Goal: Task Accomplishment & Management: Use online tool/utility

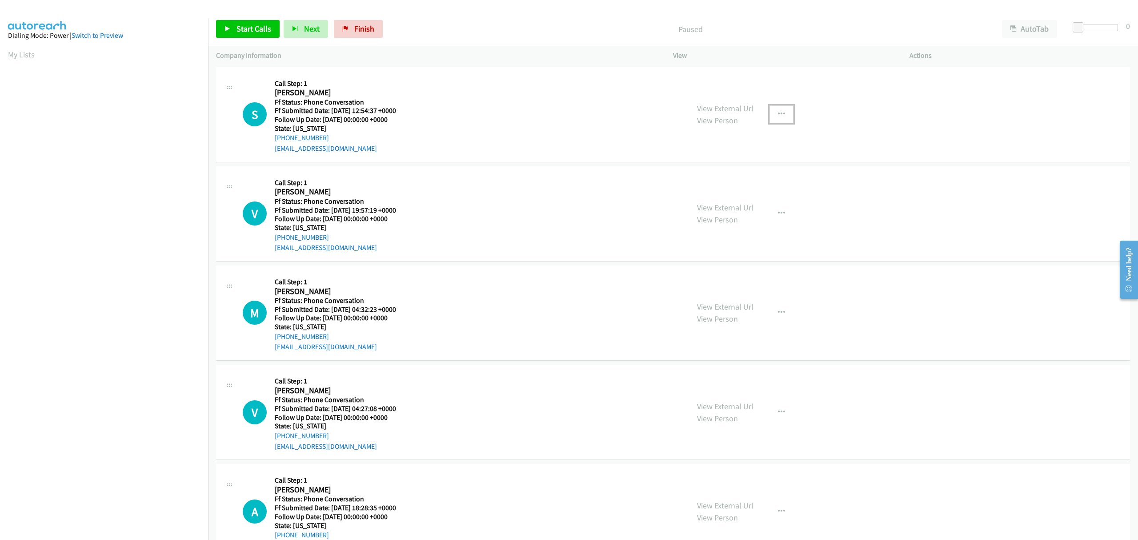
click at [772, 116] on button "button" at bounding box center [782, 114] width 24 height 18
click at [718, 170] on link "Skip Call" at bounding box center [734, 173] width 118 height 18
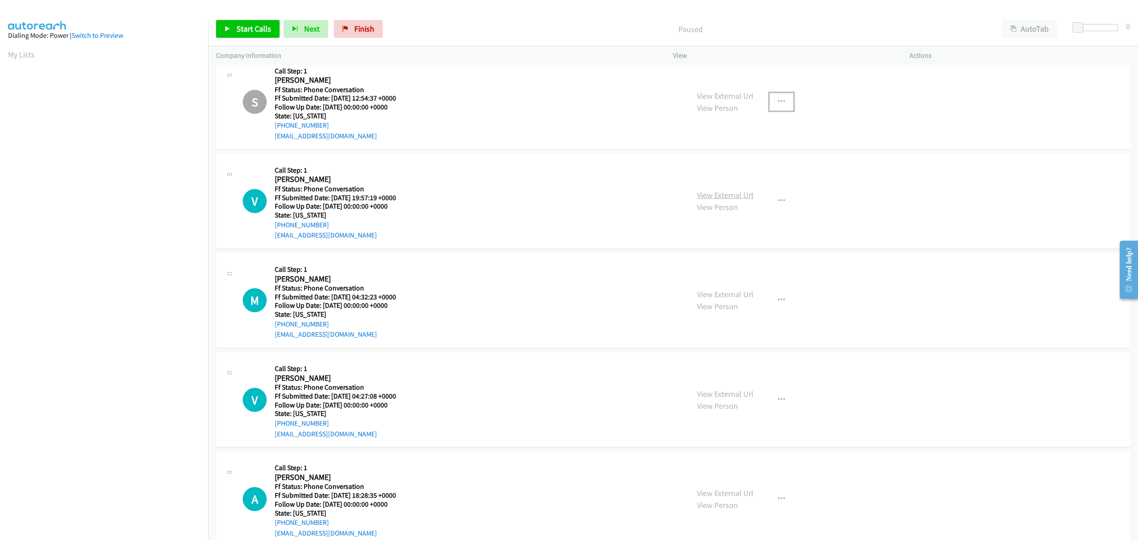
scroll to position [35, 0]
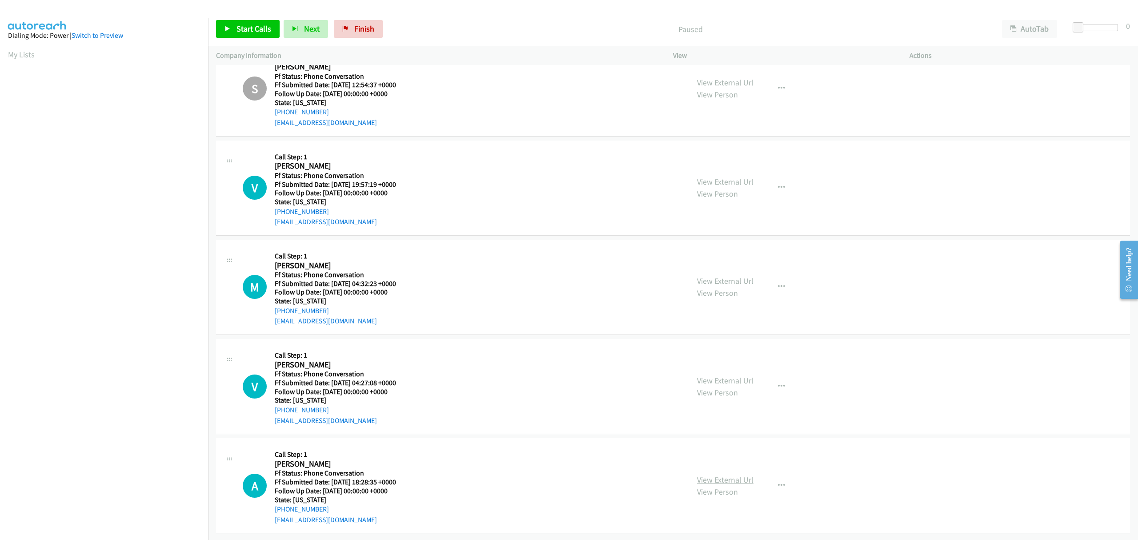
drag, startPoint x: 735, startPoint y: 465, endPoint x: 733, endPoint y: 472, distance: 7.5
click at [778, 482] on icon "button" at bounding box center [781, 485] width 7 height 7
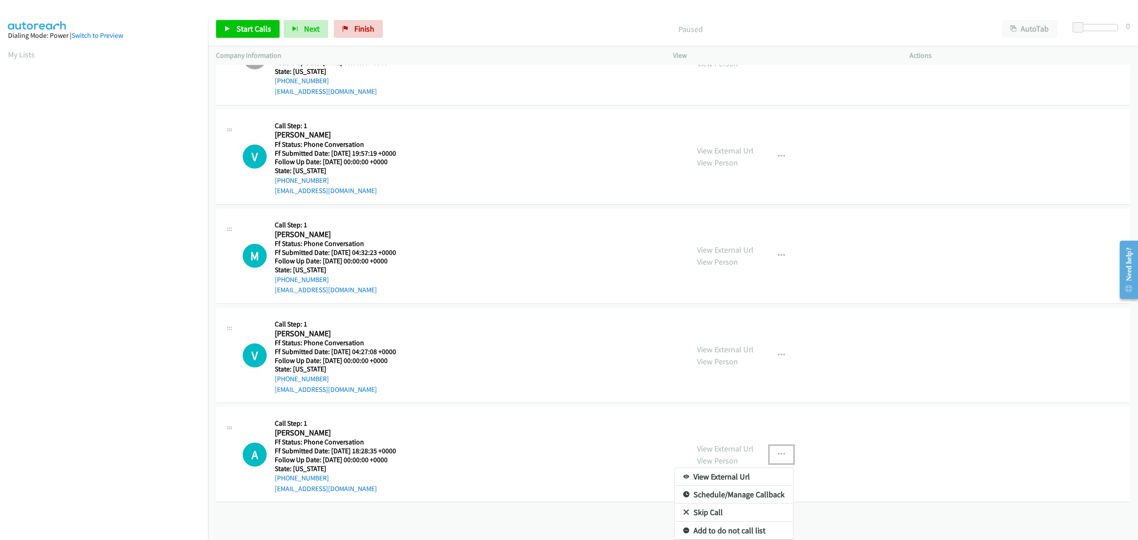
click at [711, 503] on link "Skip Call" at bounding box center [734, 512] width 118 height 18
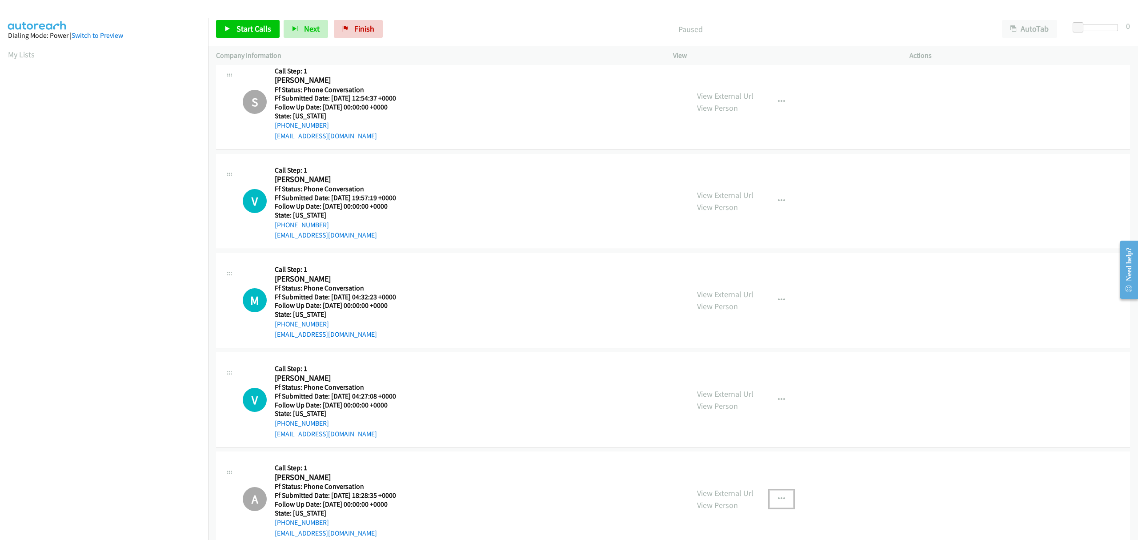
scroll to position [0, 0]
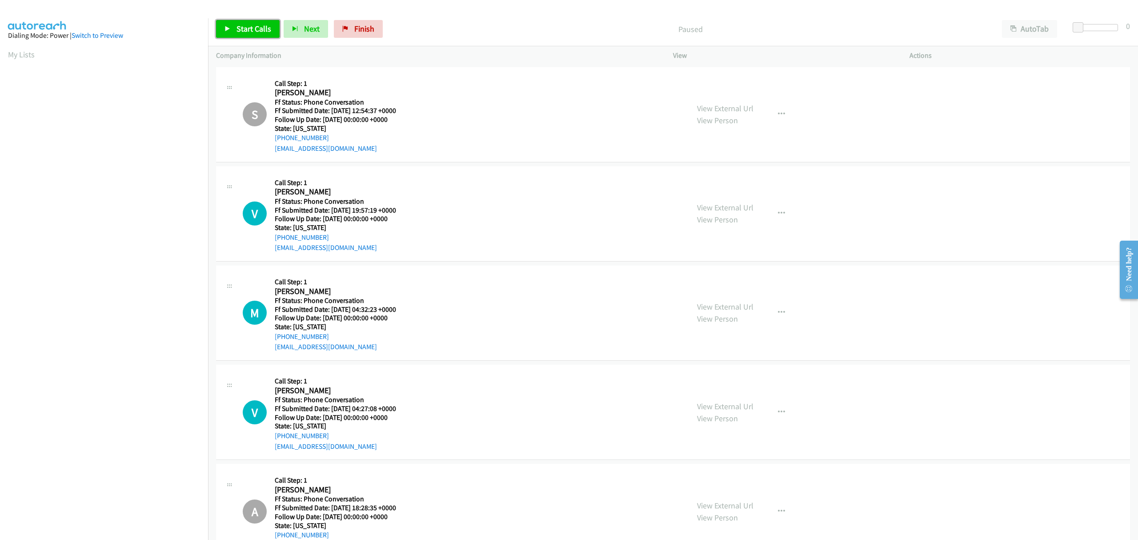
click at [261, 33] on span "Start Calls" at bounding box center [254, 29] width 35 height 10
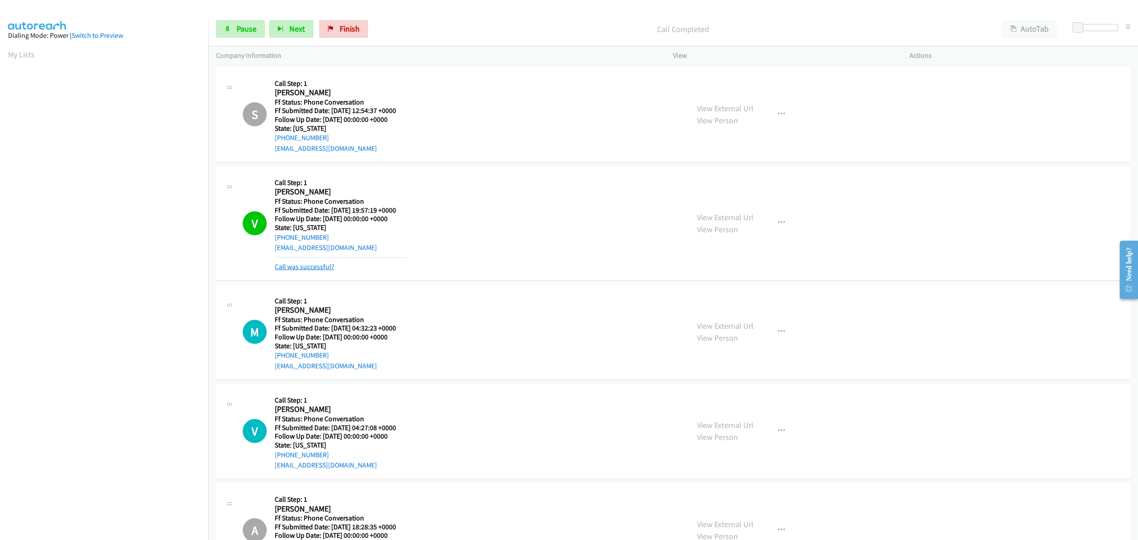
click at [321, 267] on link "Call was successful?" at bounding box center [305, 266] width 60 height 8
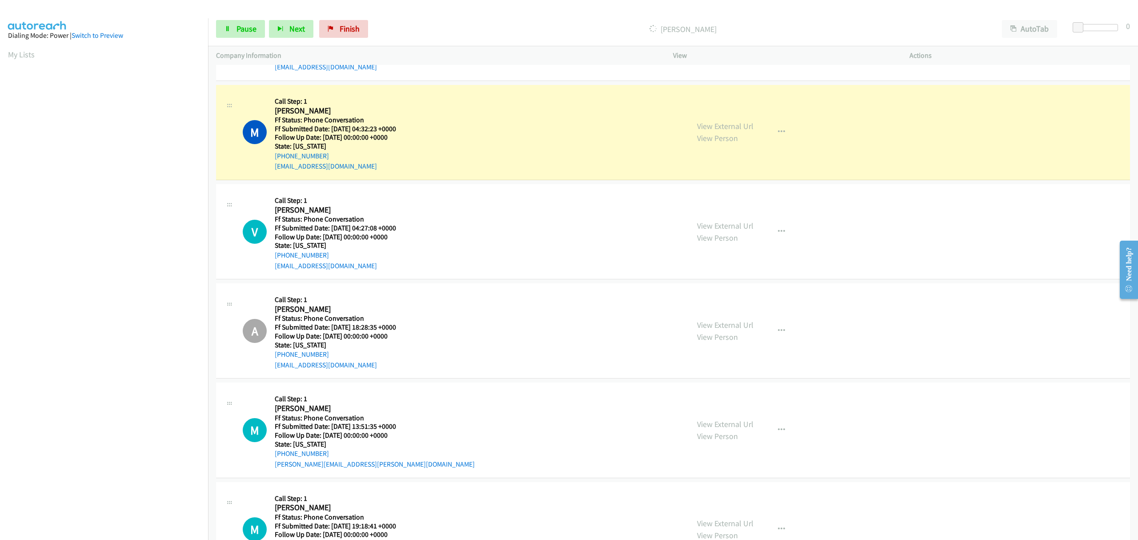
scroll to position [155, 0]
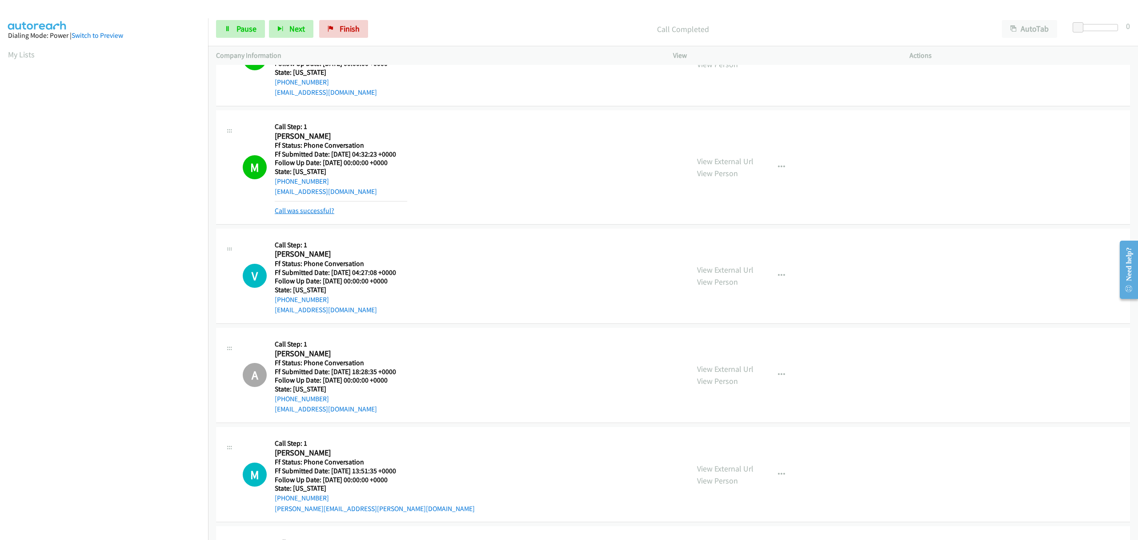
click at [331, 212] on link "Call was successful?" at bounding box center [305, 210] width 60 height 8
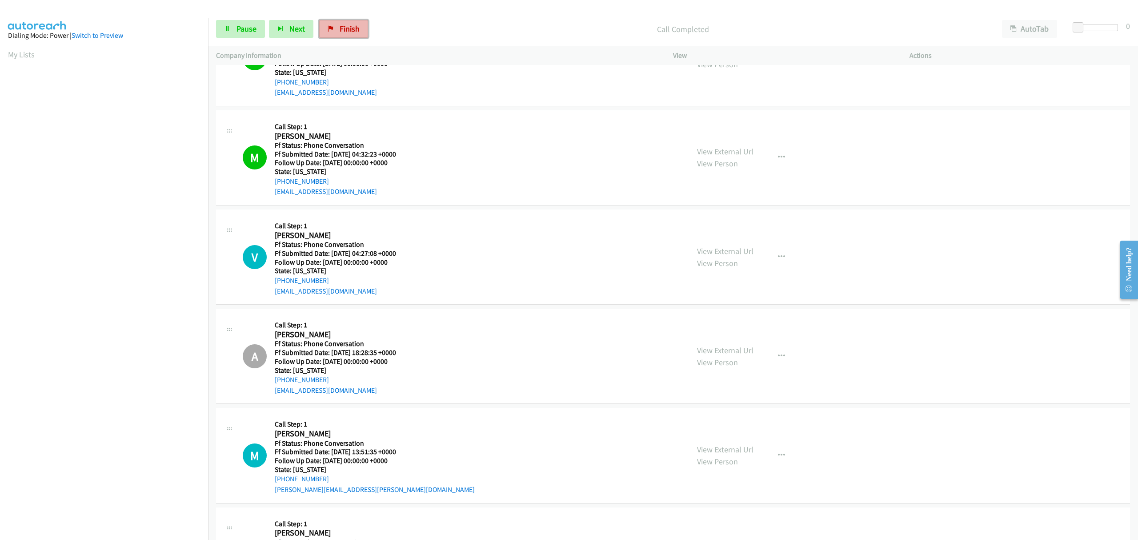
click at [328, 29] on icon at bounding box center [331, 29] width 6 height 6
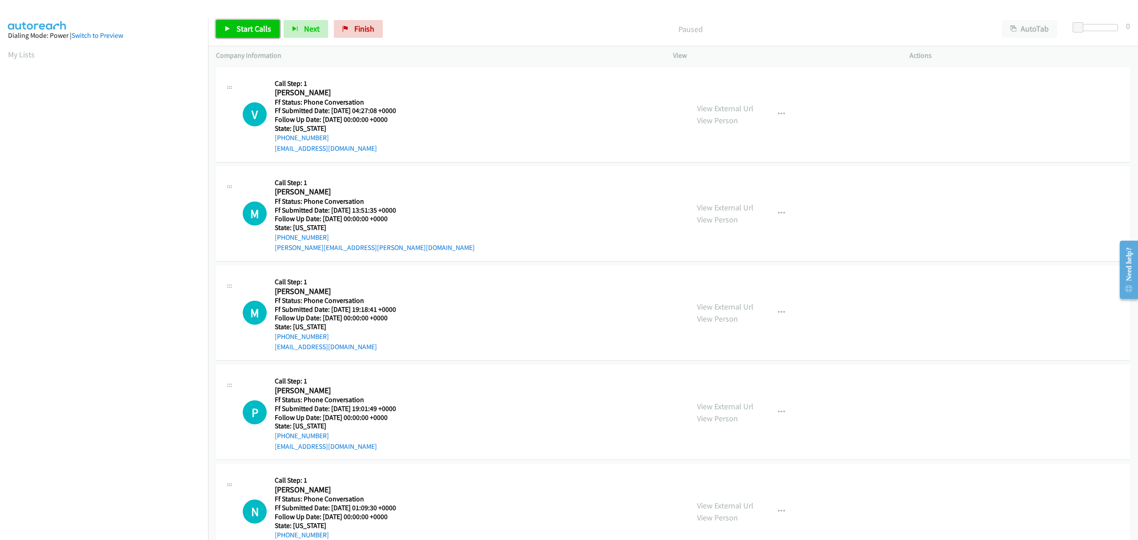
click at [259, 24] on span "Start Calls" at bounding box center [254, 29] width 35 height 10
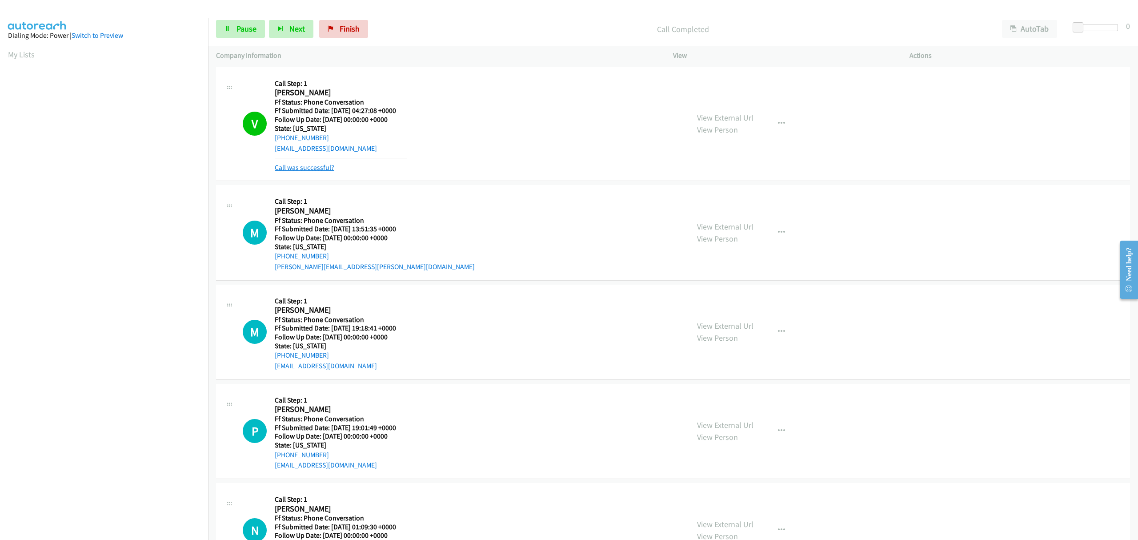
click at [313, 169] on link "Call was successful?" at bounding box center [305, 167] width 60 height 8
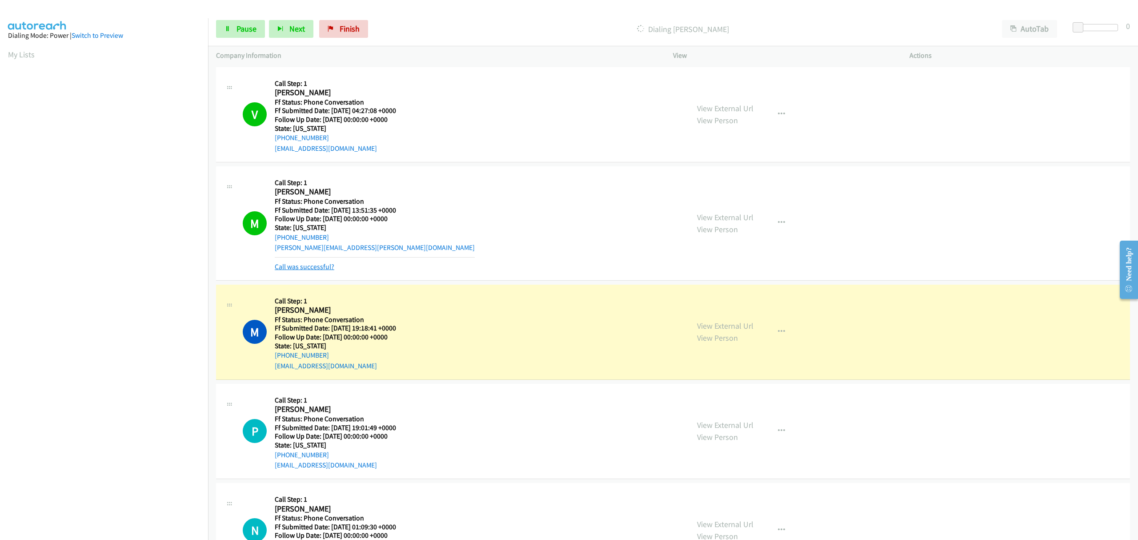
click at [299, 269] on link "Call was successful?" at bounding box center [305, 266] width 60 height 8
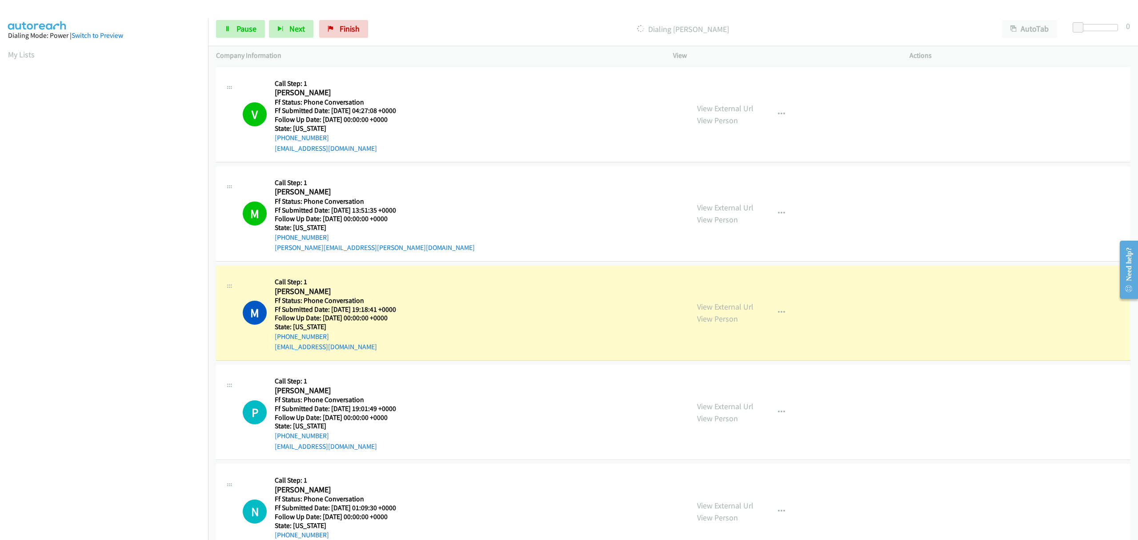
scroll to position [35, 0]
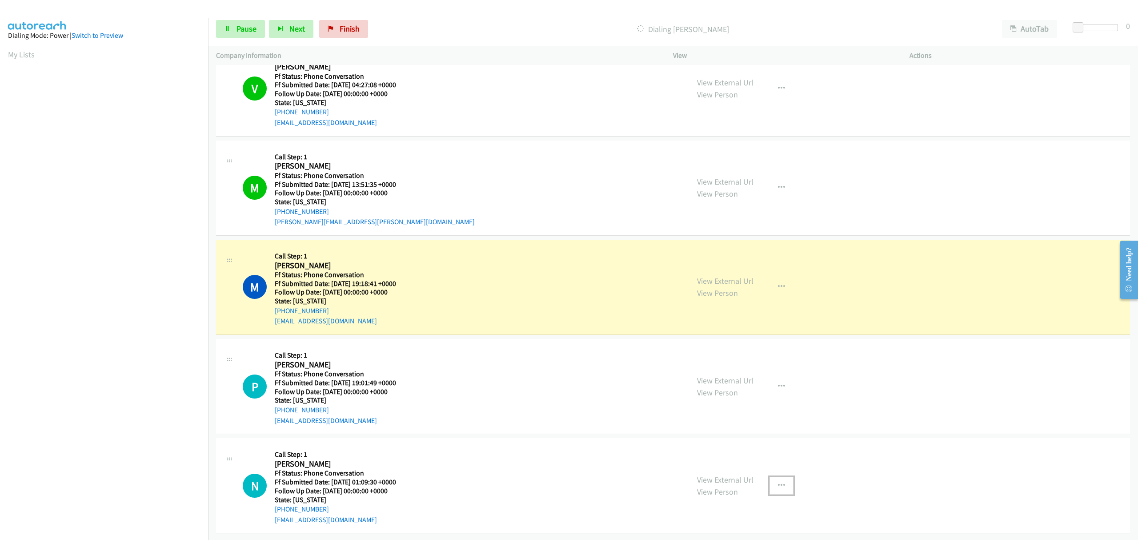
click at [778, 482] on icon "button" at bounding box center [781, 485] width 7 height 7
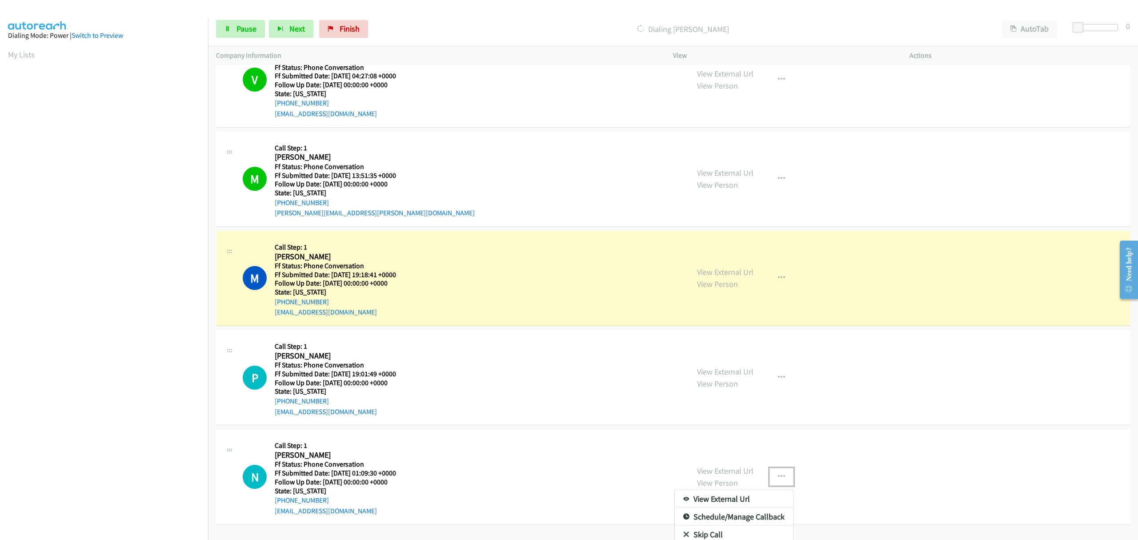
scroll to position [68, 0]
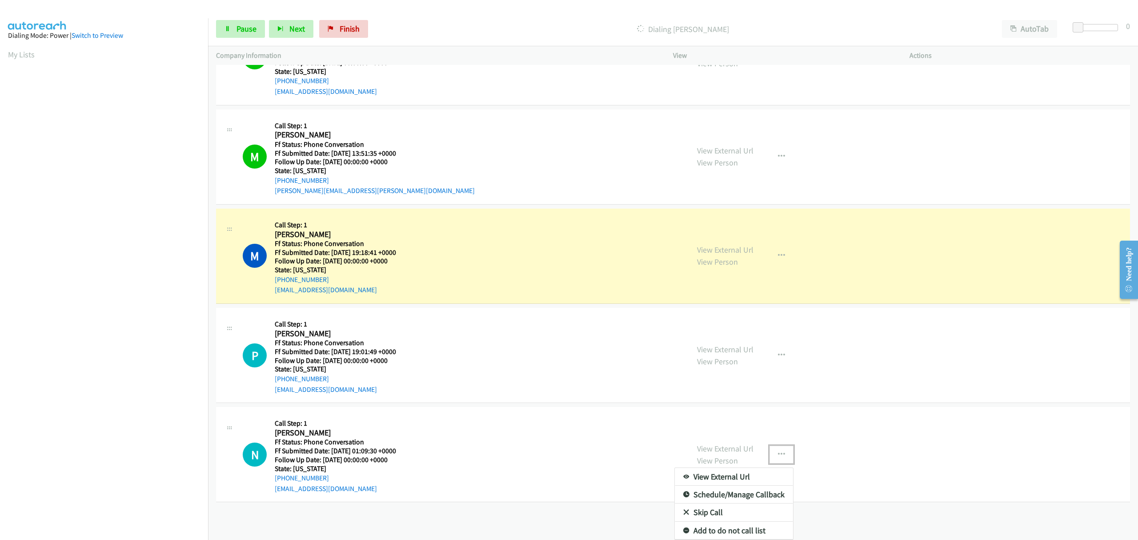
click at [694, 503] on link "Skip Call" at bounding box center [734, 512] width 118 height 18
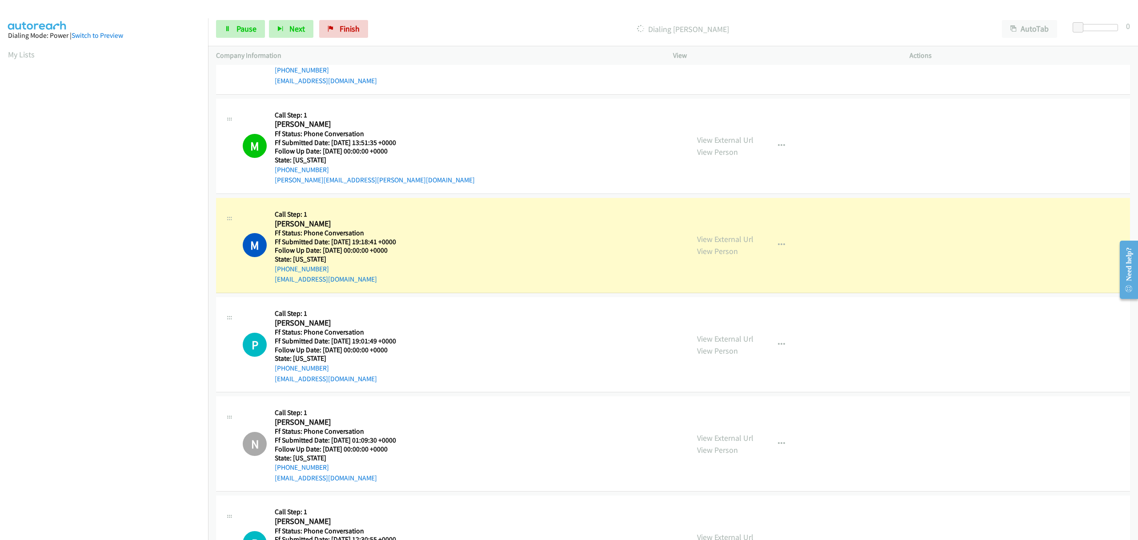
click at [145, 502] on aside "Dialing Mode: Power | Switch to Preview My Lists" at bounding box center [104, 264] width 208 height 492
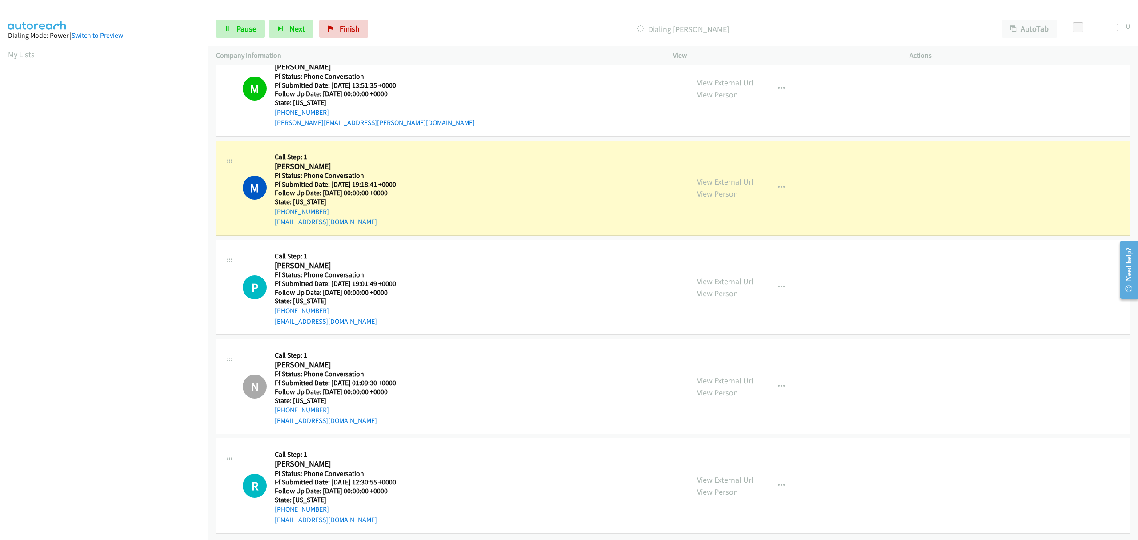
scroll to position [134, 0]
click at [778, 482] on icon "button" at bounding box center [781, 485] width 7 height 7
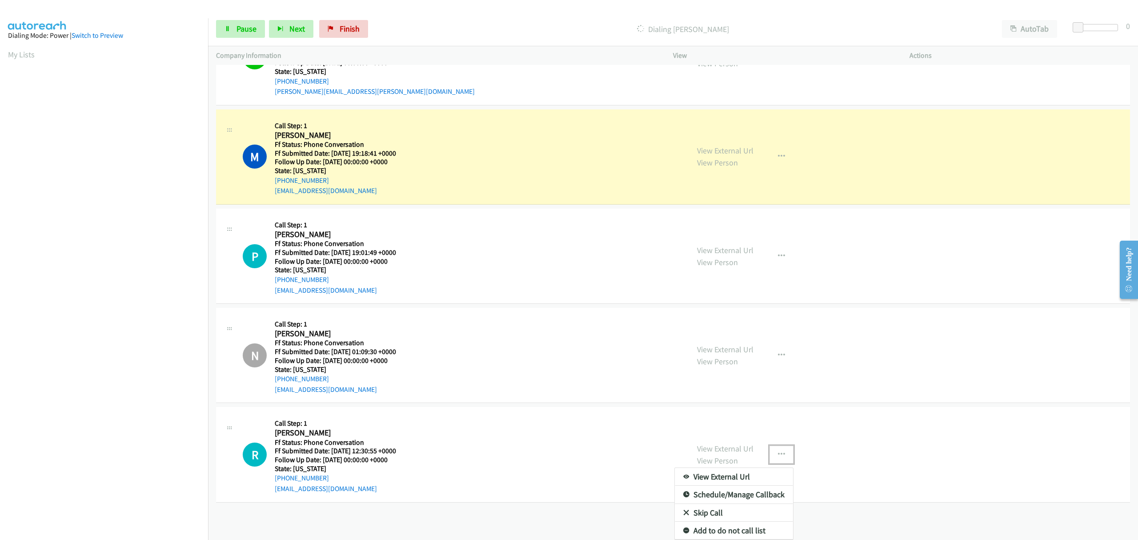
click at [694, 504] on link "Skip Call" at bounding box center [734, 513] width 118 height 18
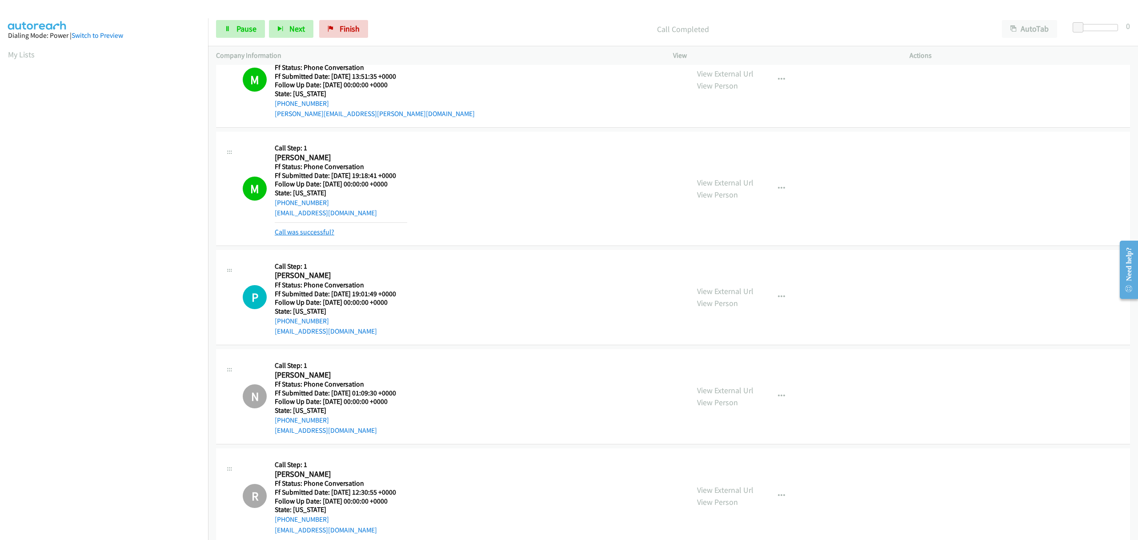
click at [311, 229] on link "Call was successful?" at bounding box center [305, 232] width 60 height 8
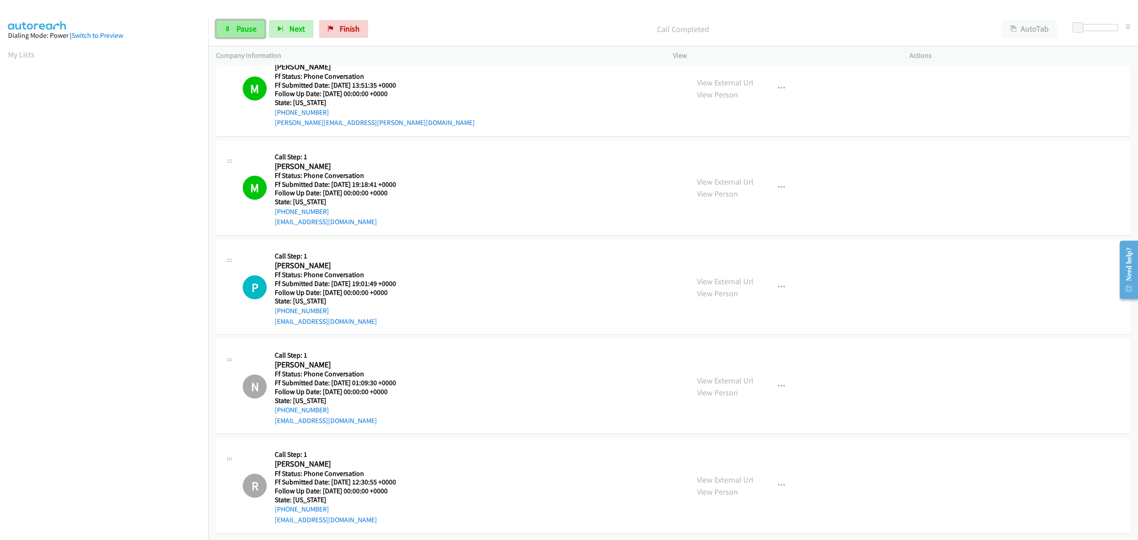
click at [228, 22] on link "Pause" at bounding box center [240, 29] width 49 height 18
click at [229, 29] on icon at bounding box center [228, 29] width 6 height 6
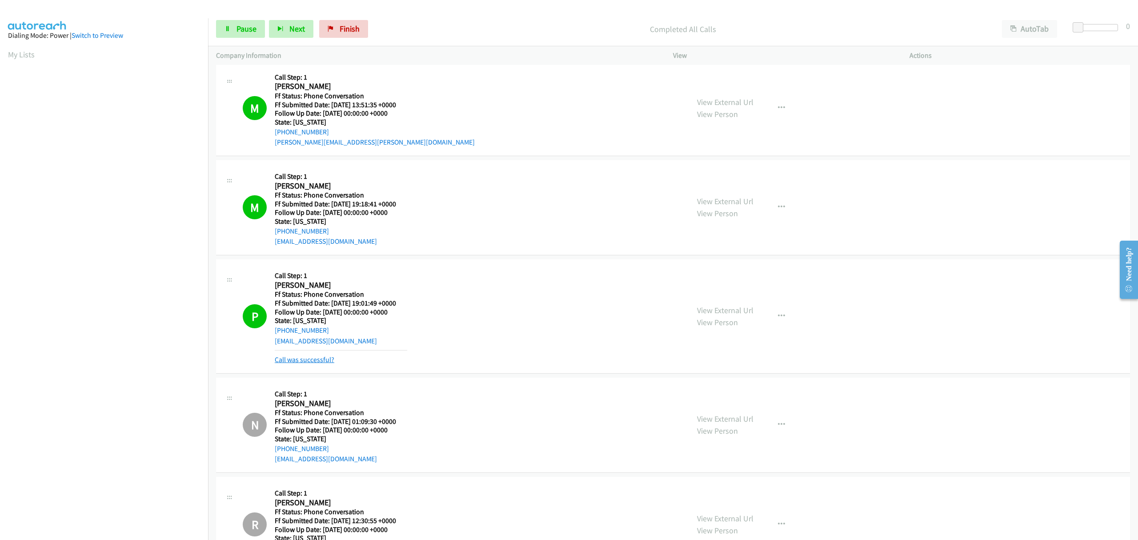
click at [323, 358] on link "Call was successful?" at bounding box center [305, 359] width 60 height 8
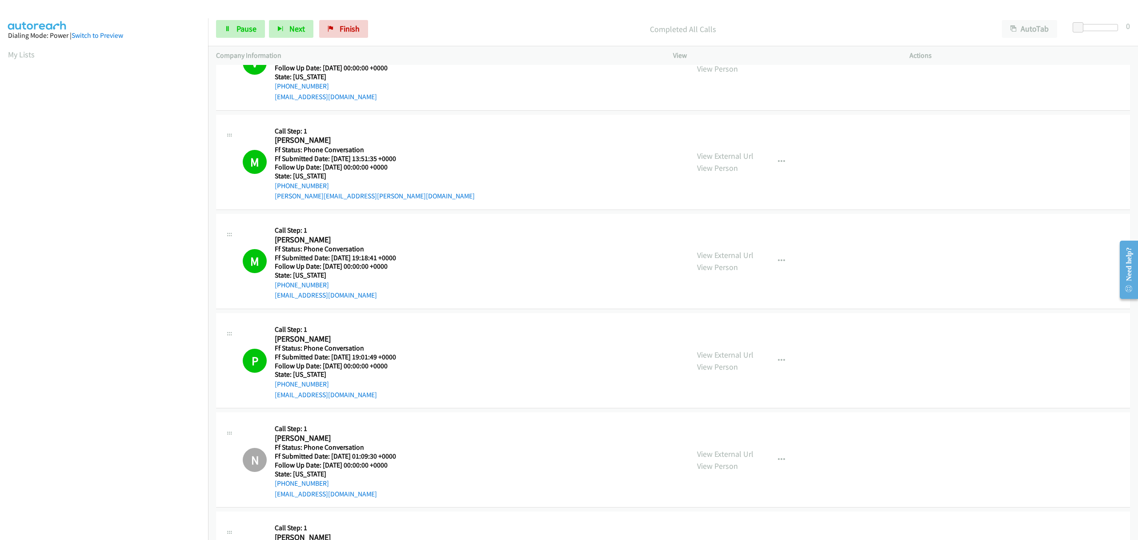
scroll to position [0, 0]
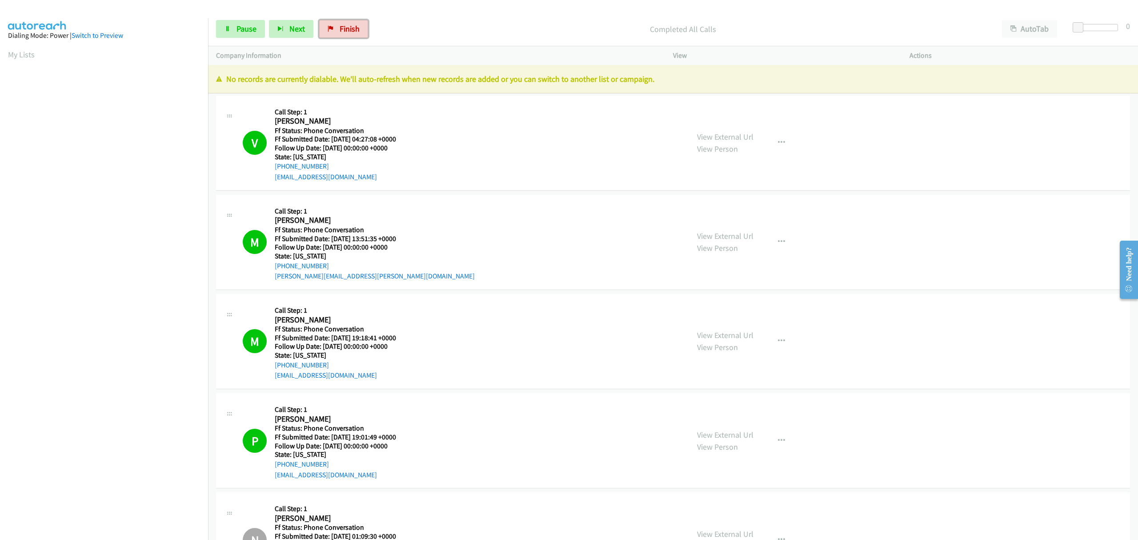
drag, startPoint x: 329, startPoint y: 30, endPoint x: 615, endPoint y: 50, distance: 286.6
click at [329, 30] on icon at bounding box center [331, 29] width 6 height 6
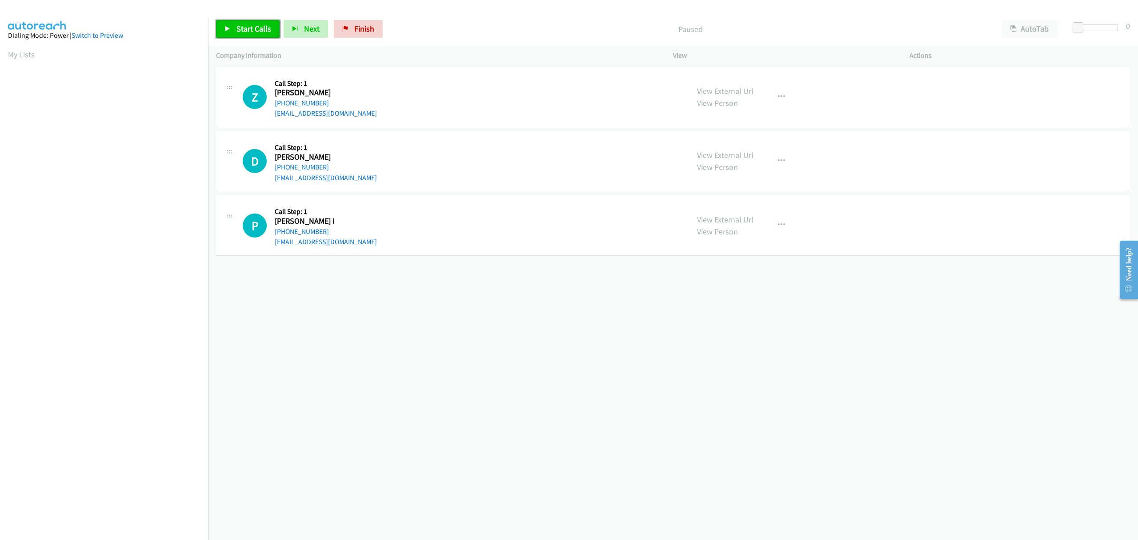
click at [242, 25] on span "Start Calls" at bounding box center [254, 29] width 35 height 10
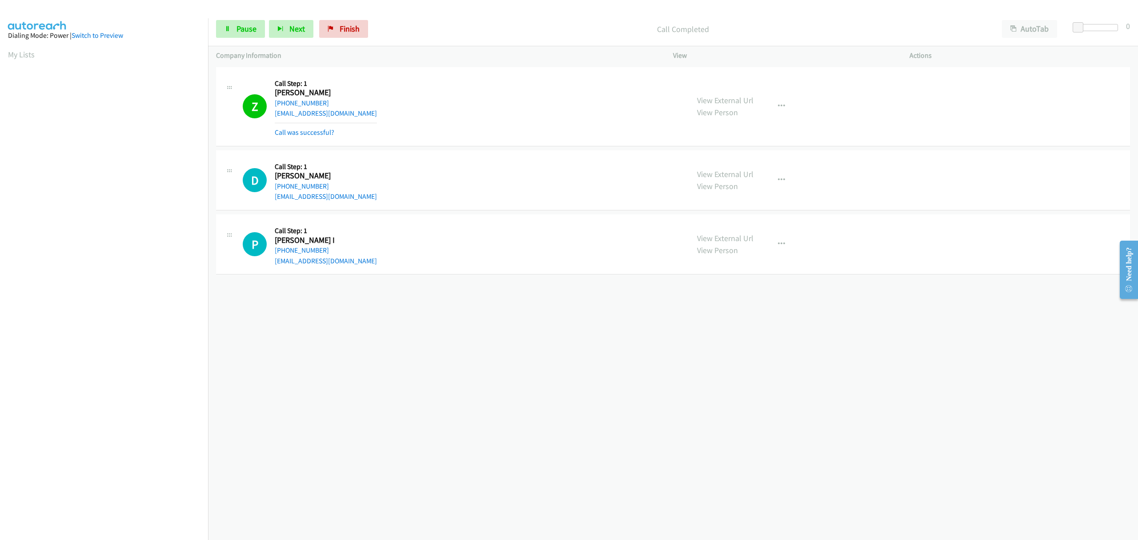
click at [304, 124] on mb0 "Call was successful?" at bounding box center [326, 130] width 102 height 15
click at [305, 131] on link "Call was successful?" at bounding box center [305, 132] width 60 height 8
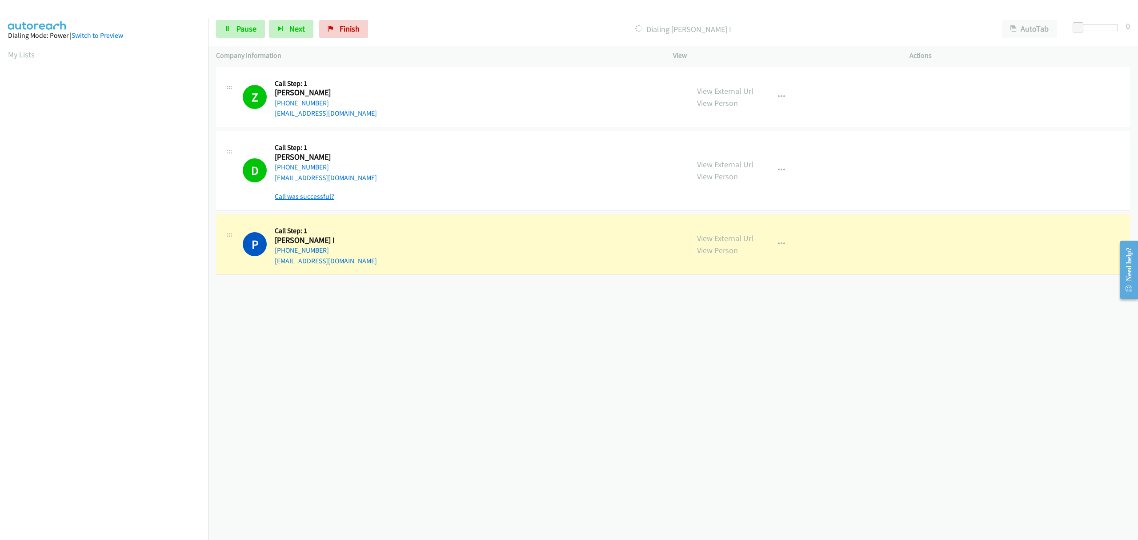
click at [328, 201] on link "Call was successful?" at bounding box center [305, 196] width 60 height 8
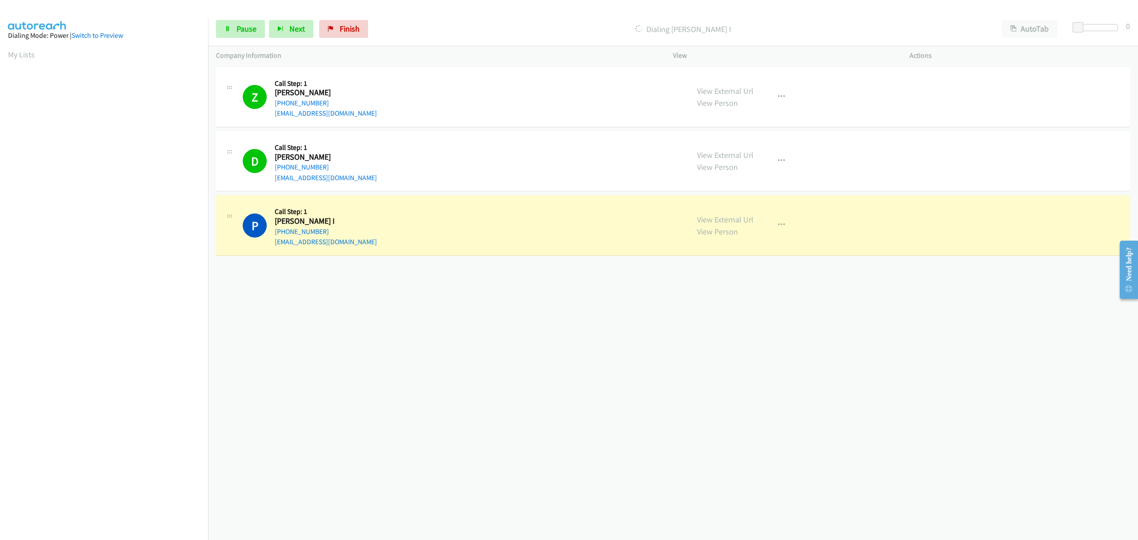
scroll to position [0, 2]
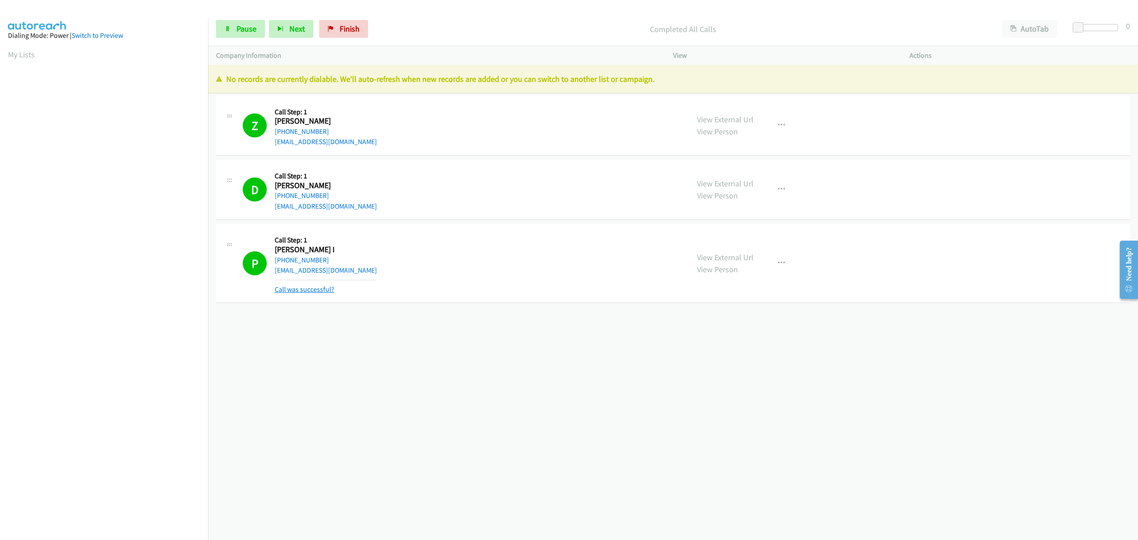
click at [312, 290] on link "Call was successful?" at bounding box center [305, 289] width 60 height 8
drag, startPoint x: 345, startPoint y: 27, endPoint x: 606, endPoint y: 36, distance: 260.3
click at [345, 27] on span "Finish" at bounding box center [350, 29] width 20 height 10
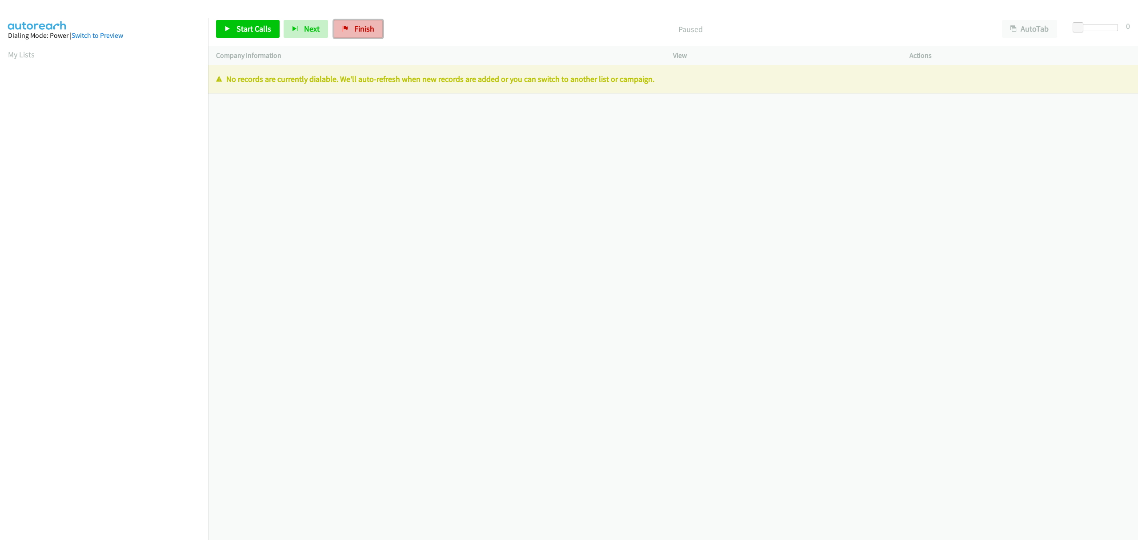
click at [362, 29] on span "Finish" at bounding box center [364, 29] width 20 height 10
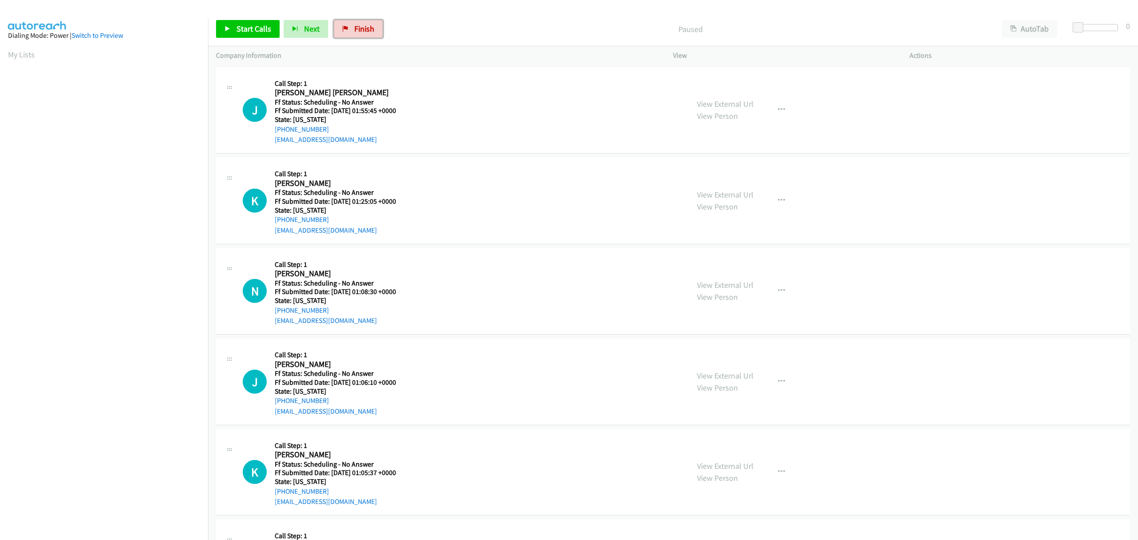
drag, startPoint x: 365, startPoint y: 31, endPoint x: 609, endPoint y: 41, distance: 244.7
click at [365, 31] on span "Finish" at bounding box center [364, 29] width 20 height 10
